Goal: Information Seeking & Learning: Learn about a topic

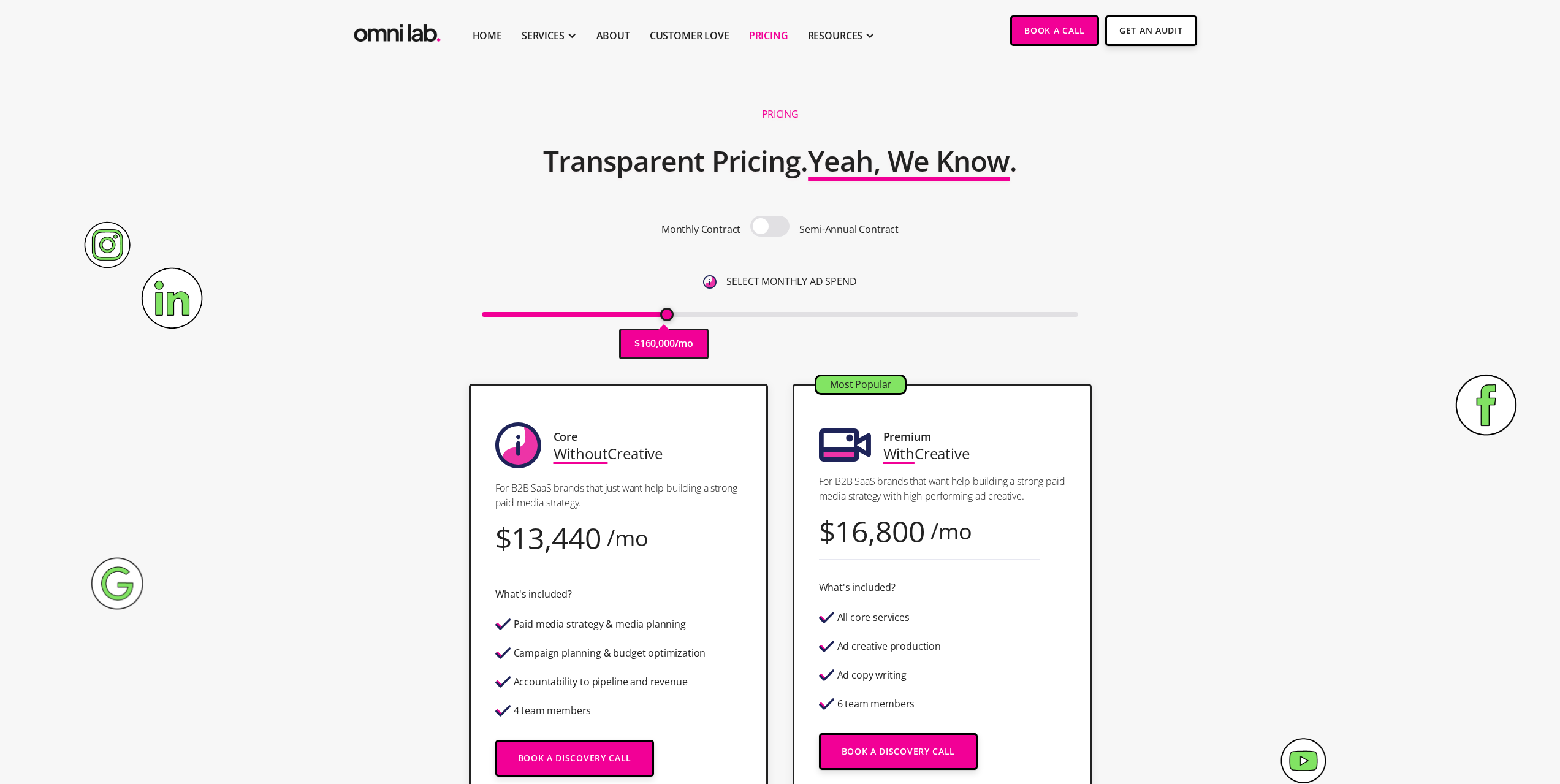
click at [413, 36] on img "home" at bounding box center [397, 30] width 92 height 30
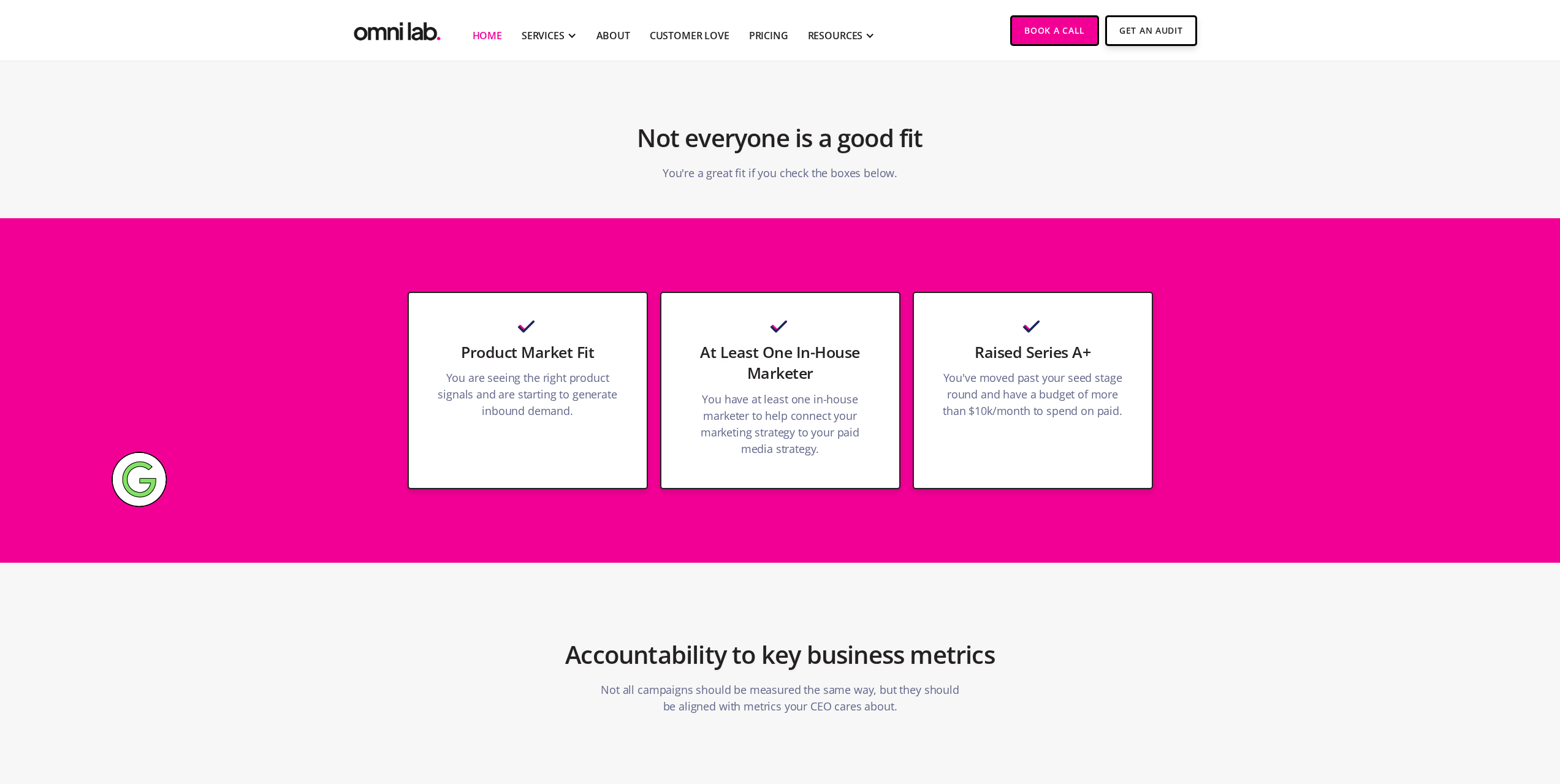
scroll to position [3309, 0]
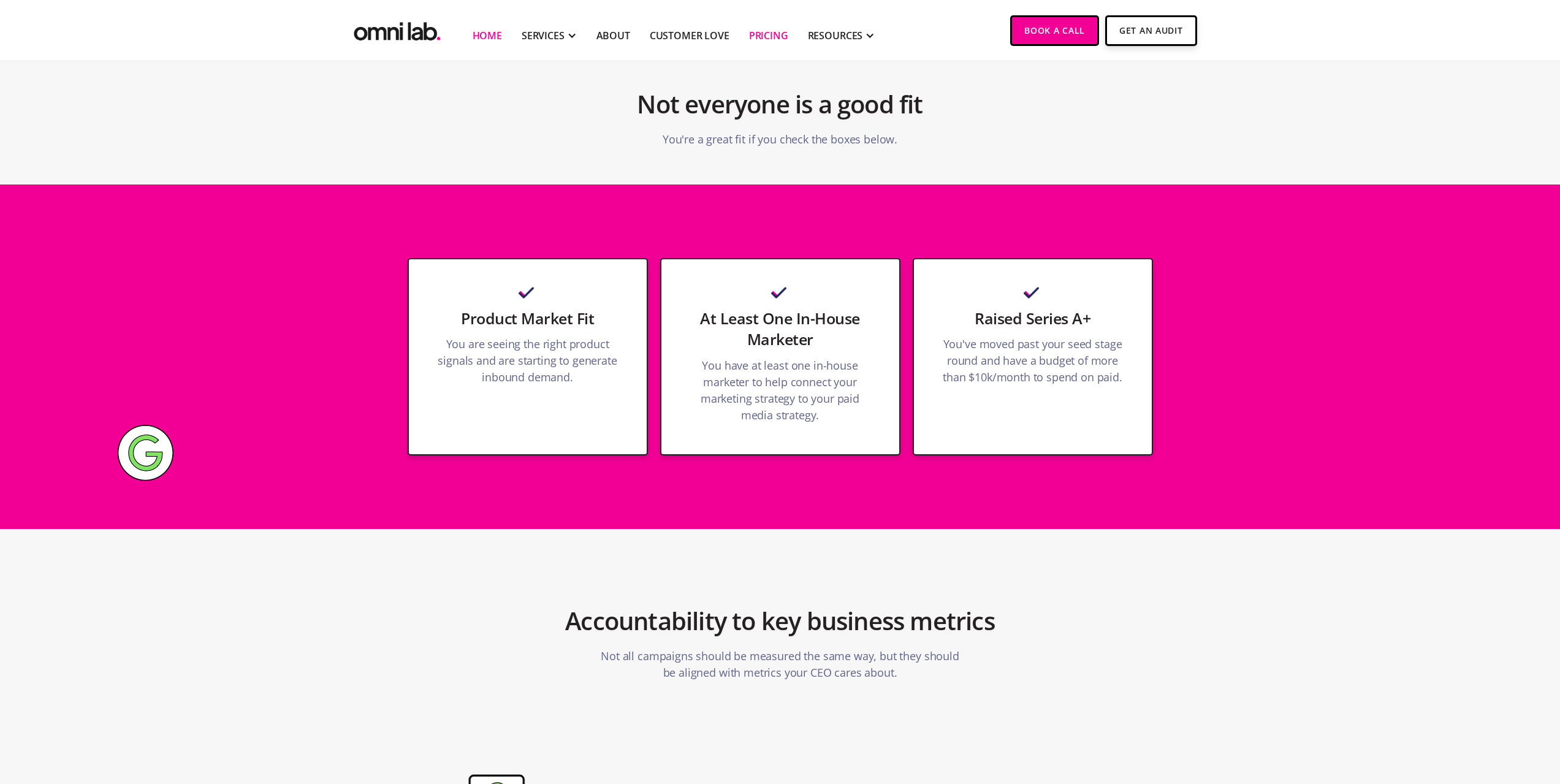
click at [755, 32] on link "Pricing" at bounding box center [768, 36] width 39 height 15
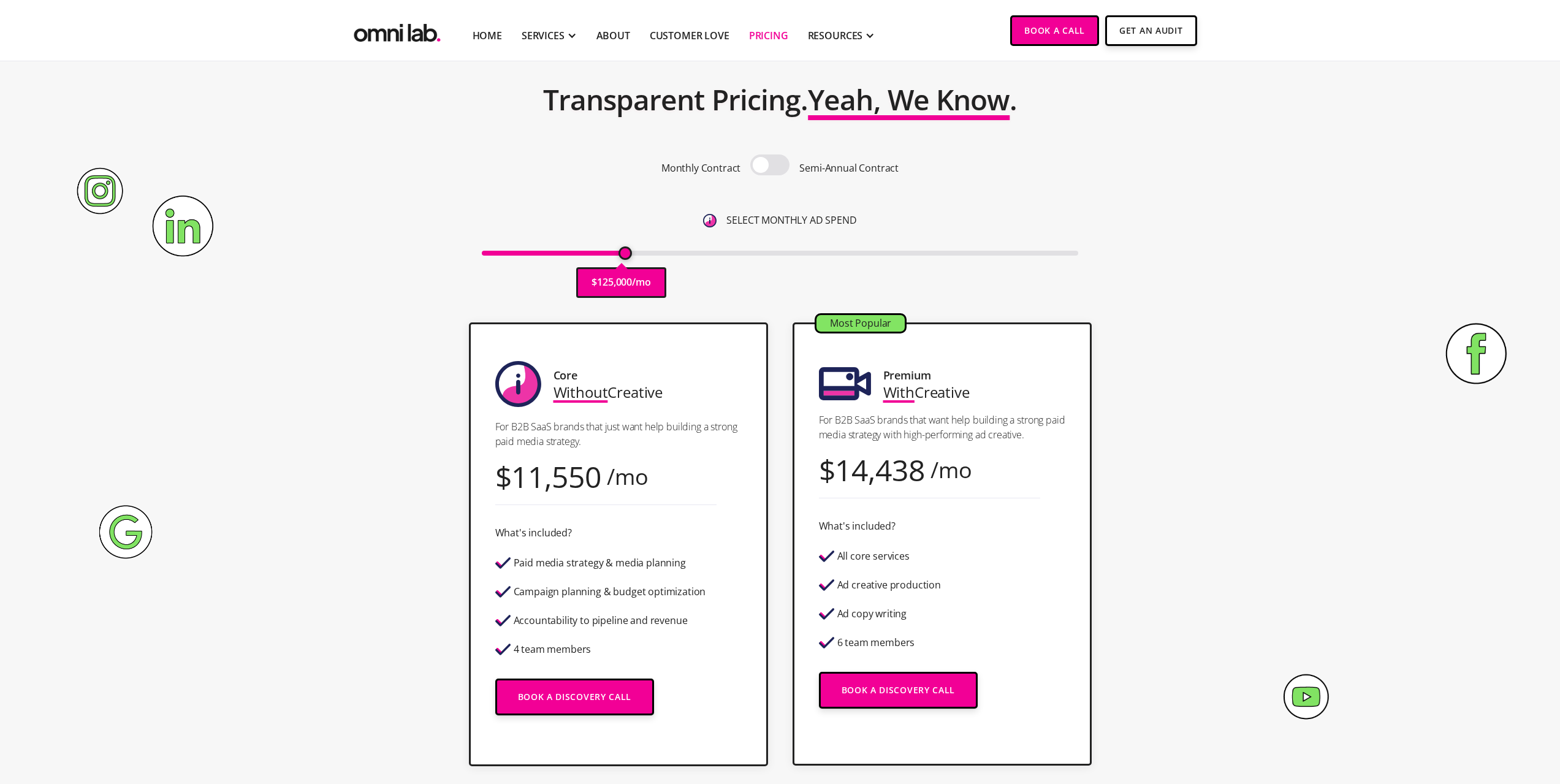
type input "125000"
click at [629, 253] on input "range" at bounding box center [780, 253] width 597 height 5
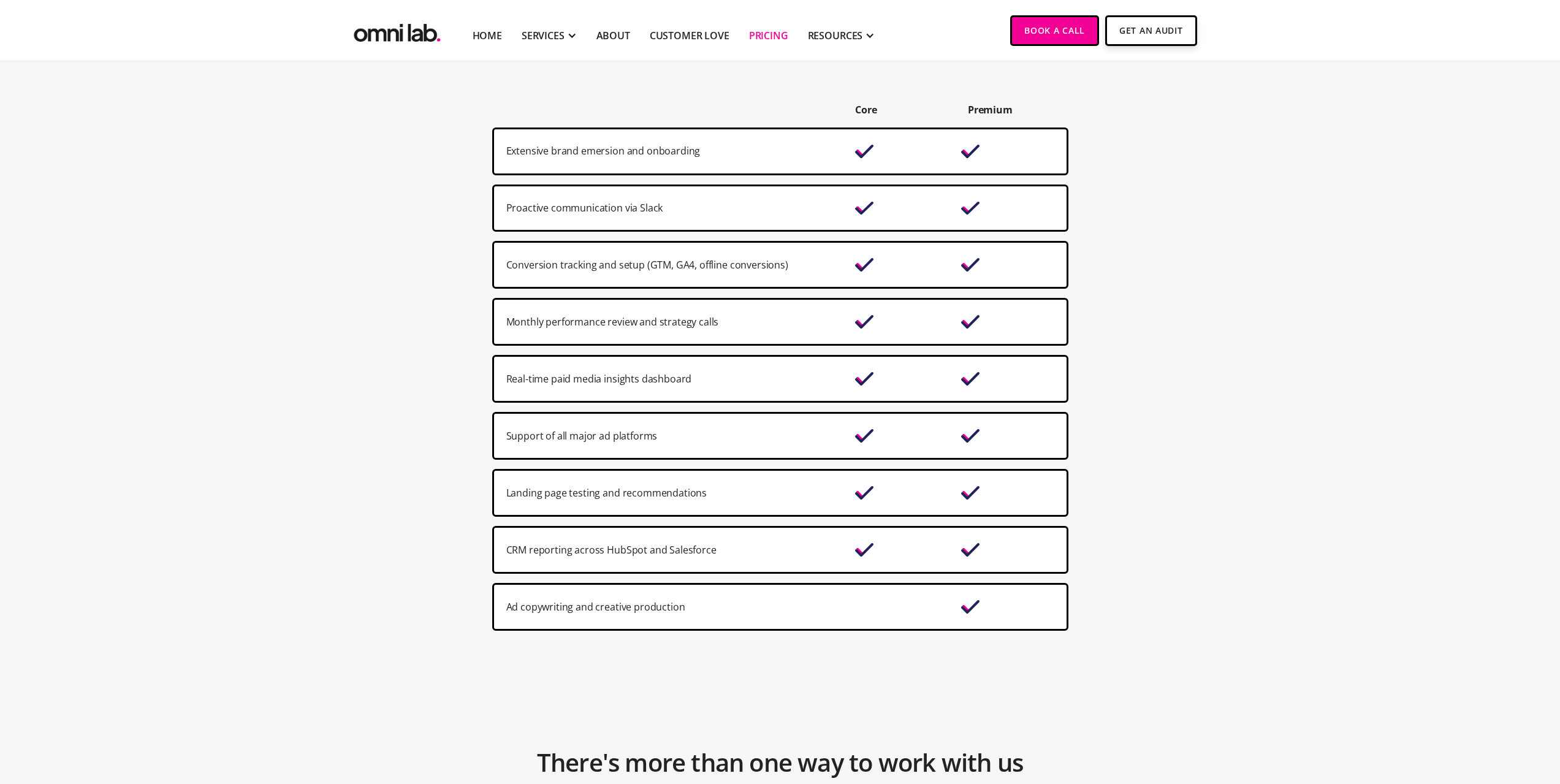
scroll to position [613, 0]
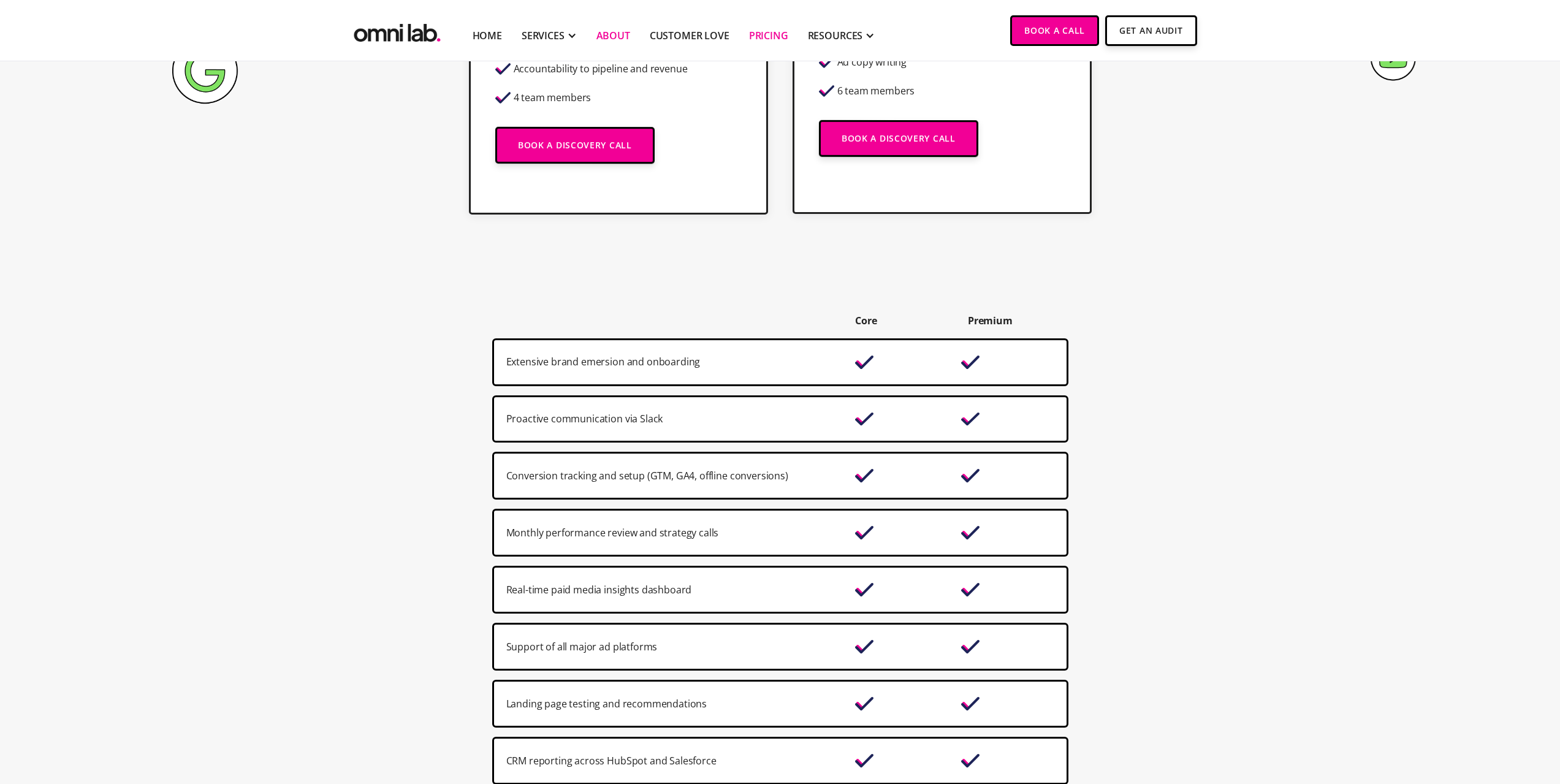
click at [625, 33] on link "About" at bounding box center [613, 36] width 33 height 15
